Goal: Information Seeking & Learning: Learn about a topic

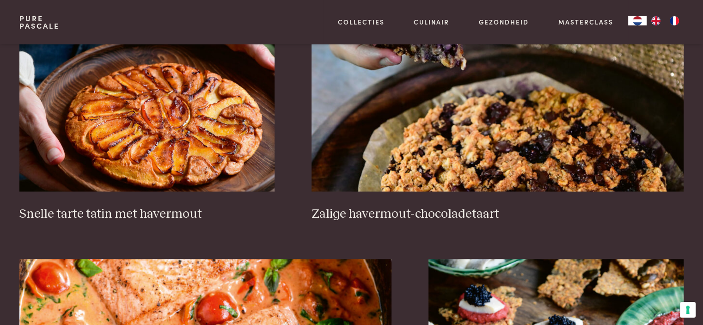
scroll to position [1453, 0]
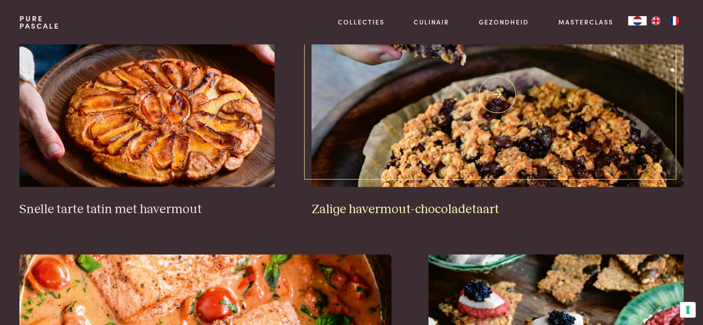
click at [548, 84] on img at bounding box center [497, 94] width 372 height 185
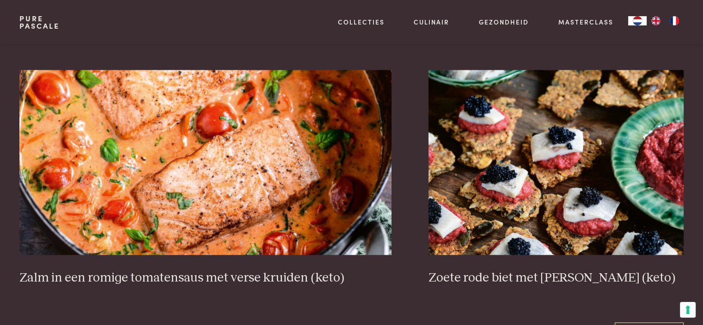
scroll to position [1680, 0]
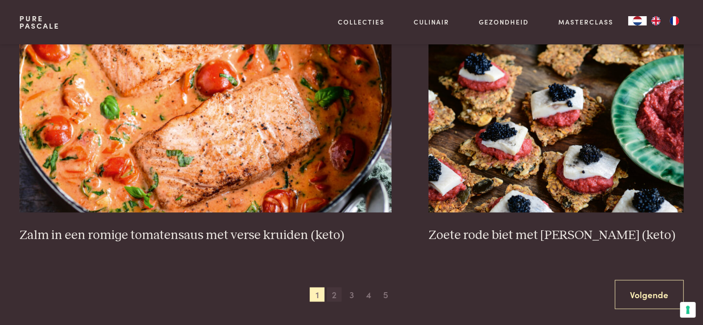
click at [333, 291] on span "2" at bounding box center [334, 294] width 15 height 15
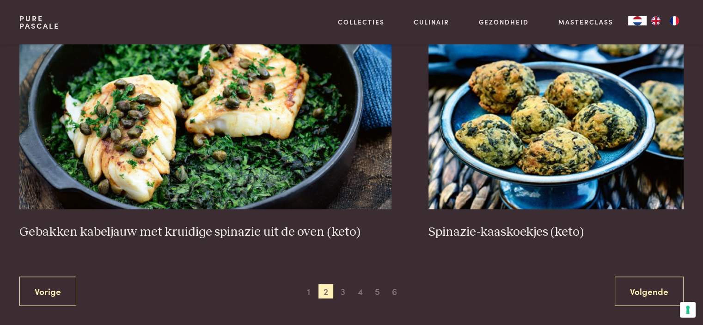
scroll to position [1689, 0]
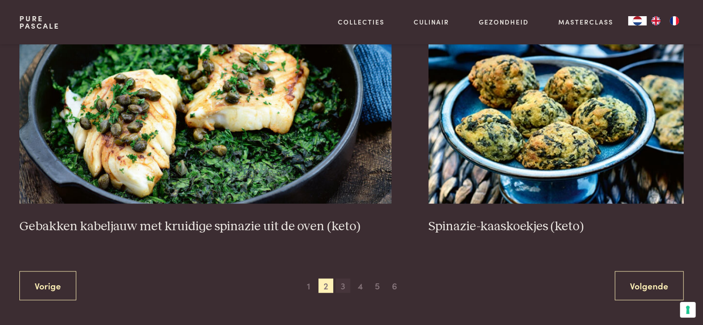
click at [346, 283] on span "3" at bounding box center [342, 285] width 15 height 15
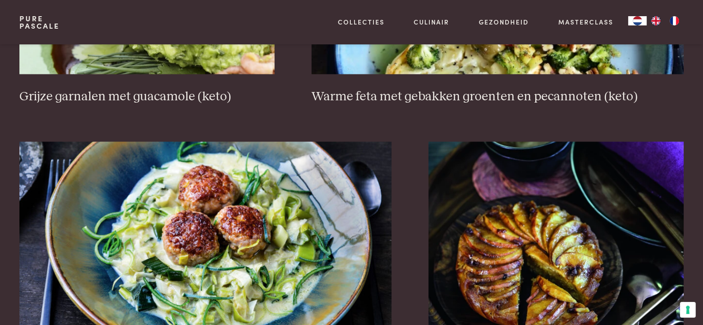
scroll to position [1587, 0]
